Goal: Information Seeking & Learning: Learn about a topic

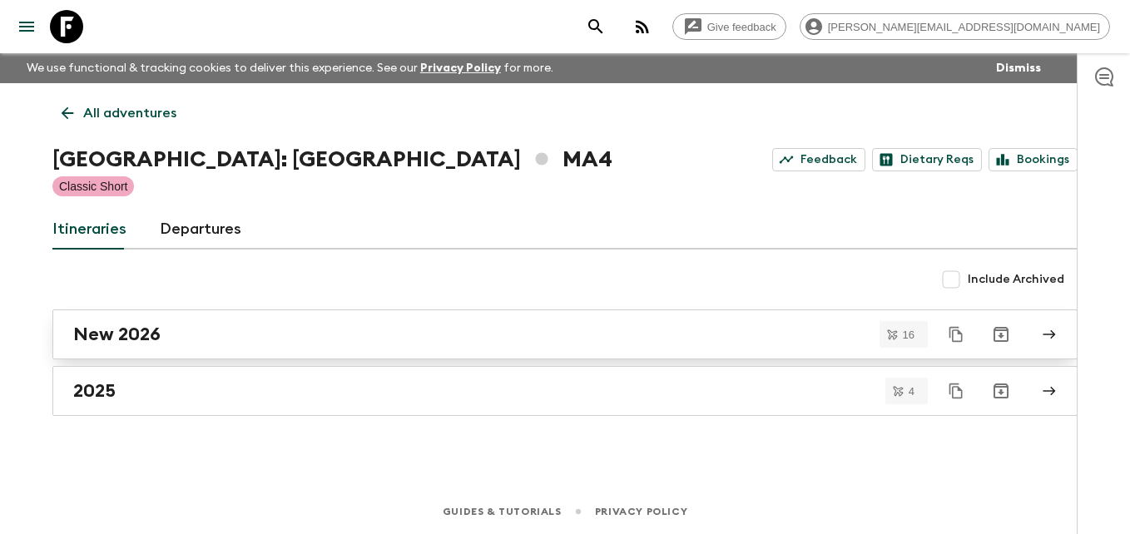
click at [119, 330] on h2 "New 2026" at bounding box center [116, 335] width 87 height 22
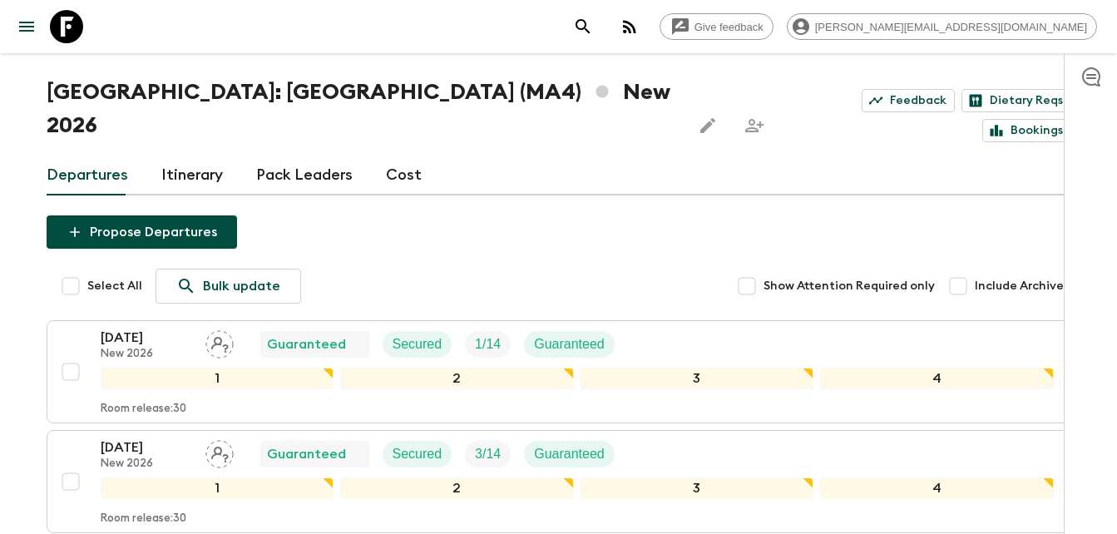
scroll to position [14, 0]
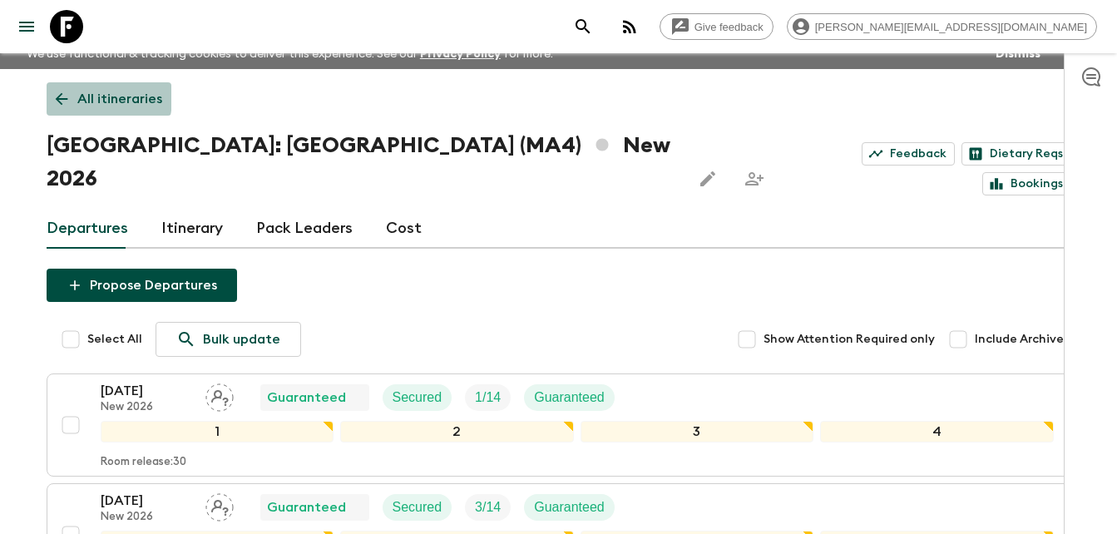
click at [54, 97] on icon at bounding box center [61, 99] width 18 height 18
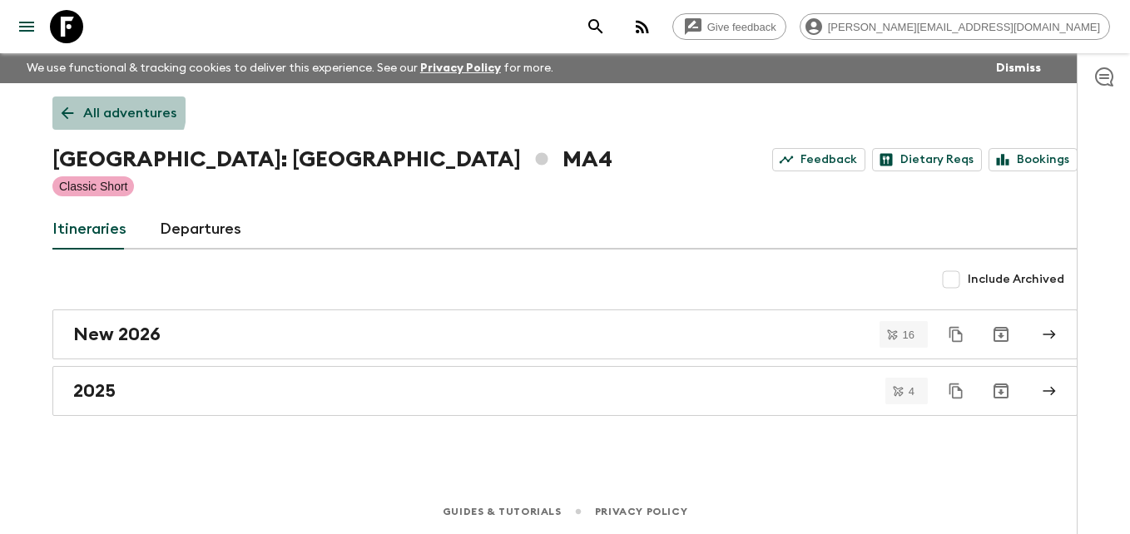
click at [54, 97] on link "All adventures" at bounding box center [118, 113] width 133 height 33
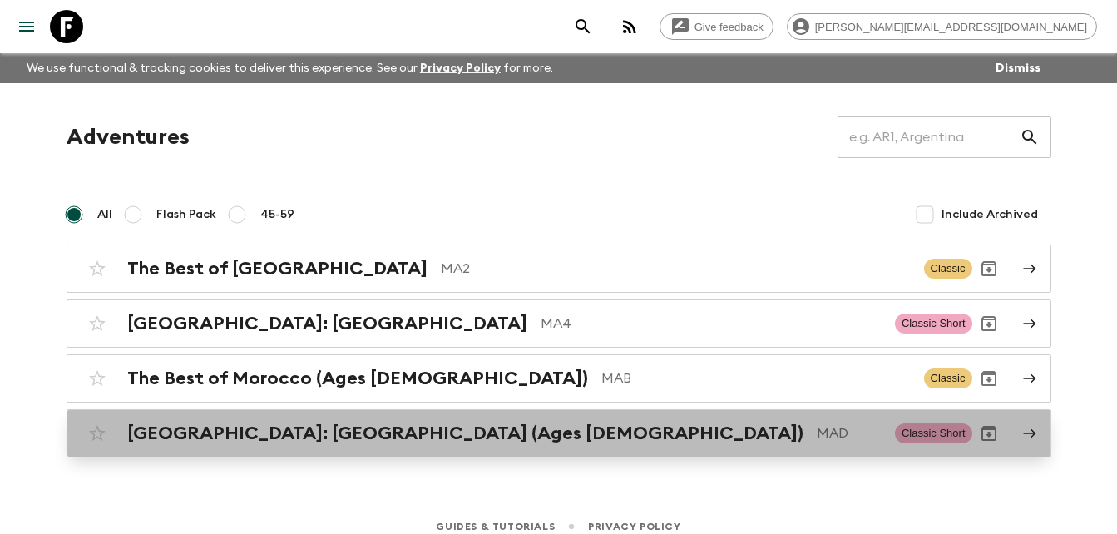
click at [298, 432] on h2 "[GEOGRAPHIC_DATA]: [GEOGRAPHIC_DATA] (Ages [DEMOGRAPHIC_DATA])" at bounding box center [465, 434] width 676 height 22
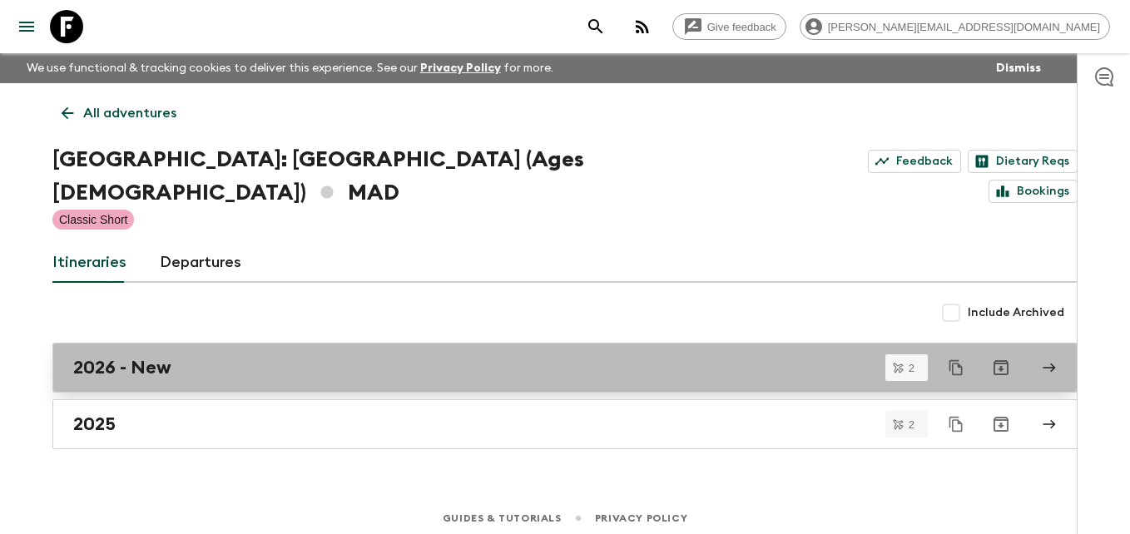
click at [111, 357] on h2 "2026 - New" at bounding box center [122, 368] width 98 height 22
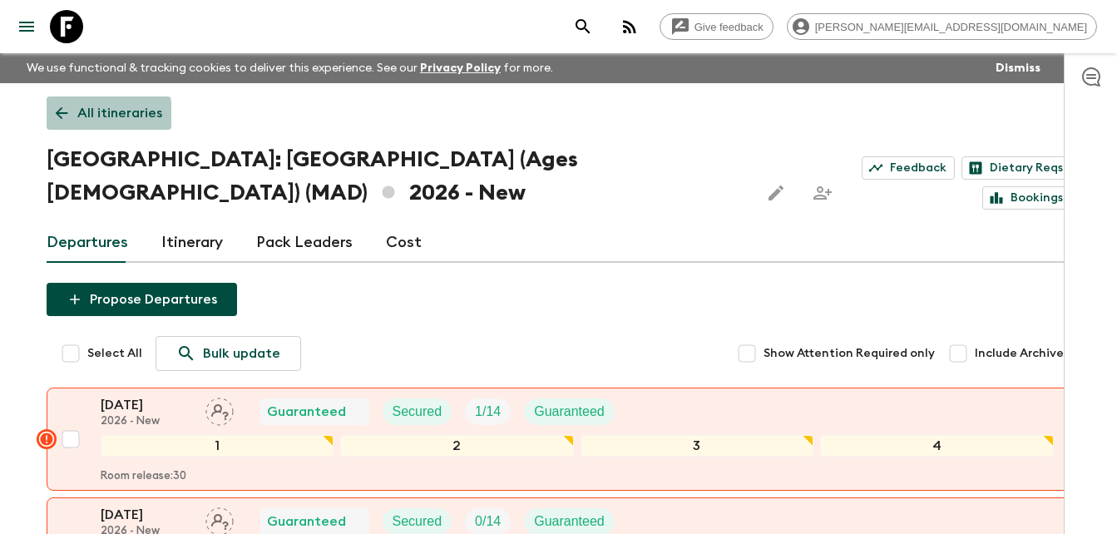
click at [63, 116] on icon at bounding box center [61, 113] width 18 height 18
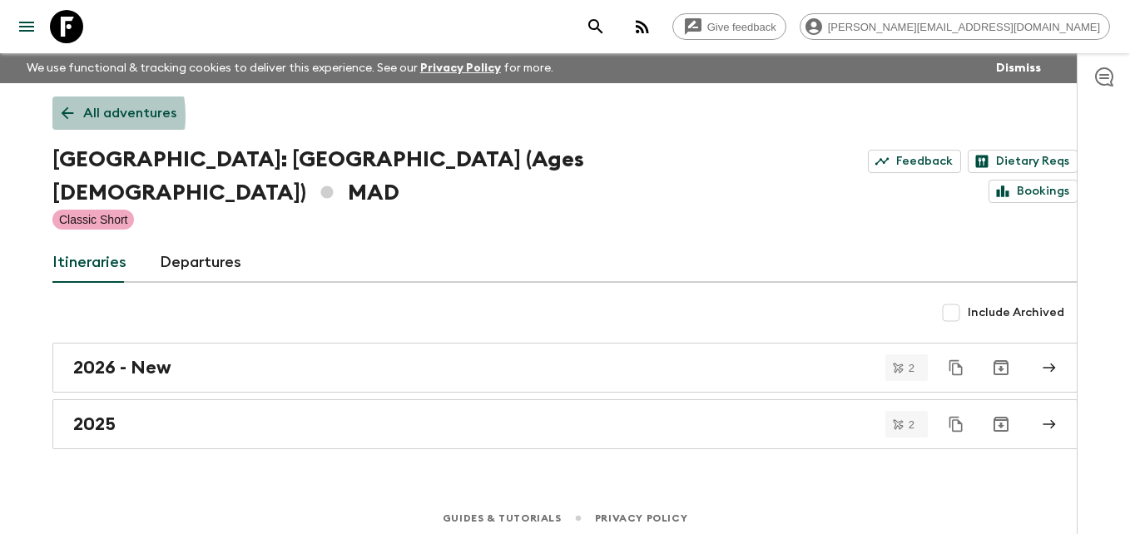
click at [63, 116] on icon at bounding box center [67, 113] width 18 height 18
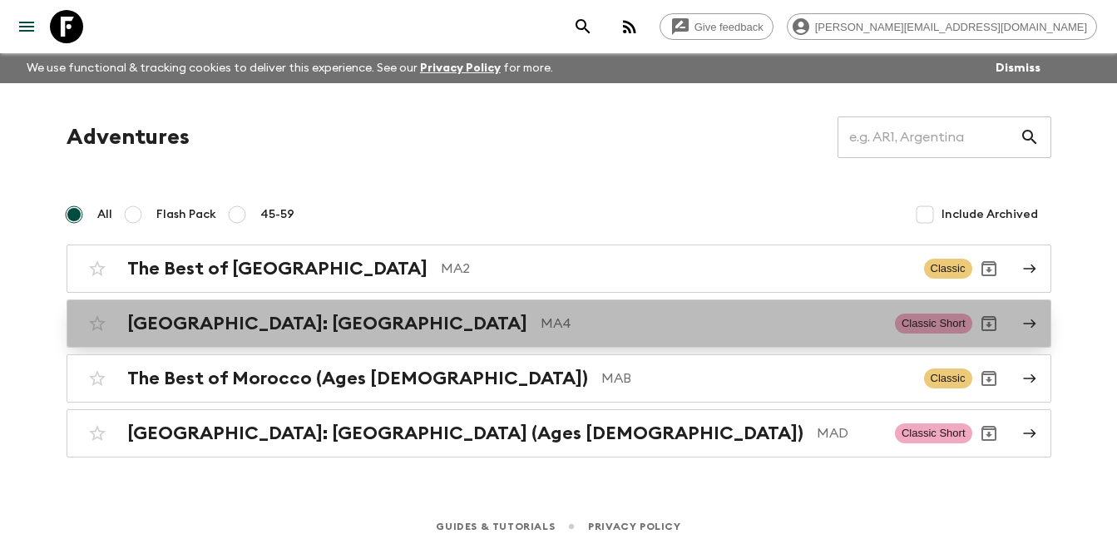
click at [225, 322] on h2 "[GEOGRAPHIC_DATA]: [GEOGRAPHIC_DATA]" at bounding box center [327, 324] width 400 height 22
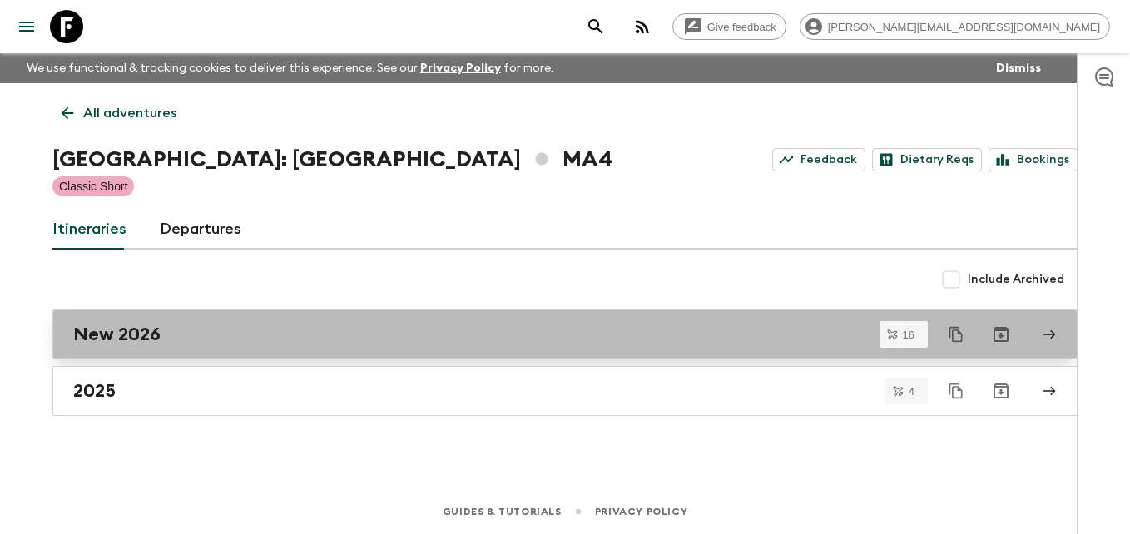
click at [135, 336] on h2 "New 2026" at bounding box center [116, 335] width 87 height 22
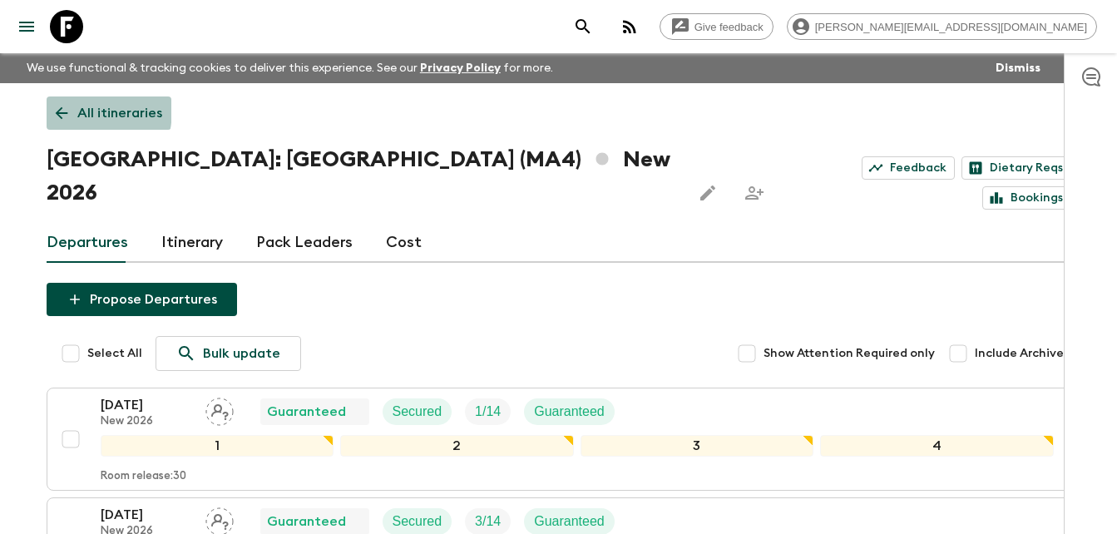
click at [56, 109] on icon at bounding box center [61, 113] width 18 height 18
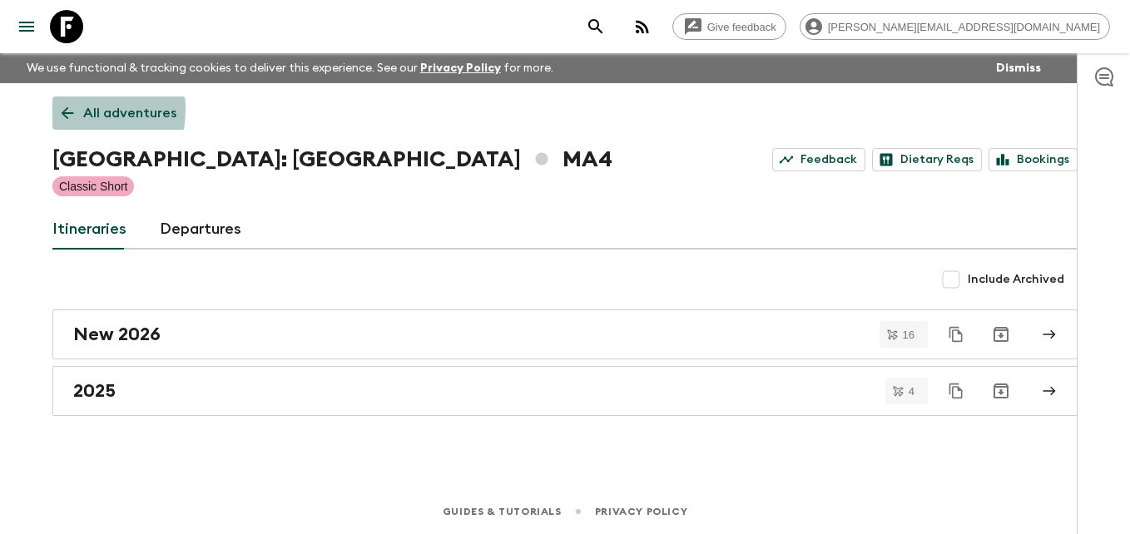
click at [56, 109] on link "All adventures" at bounding box center [118, 113] width 133 height 33
